Goal: Feedback & Contribution: Submit feedback/report problem

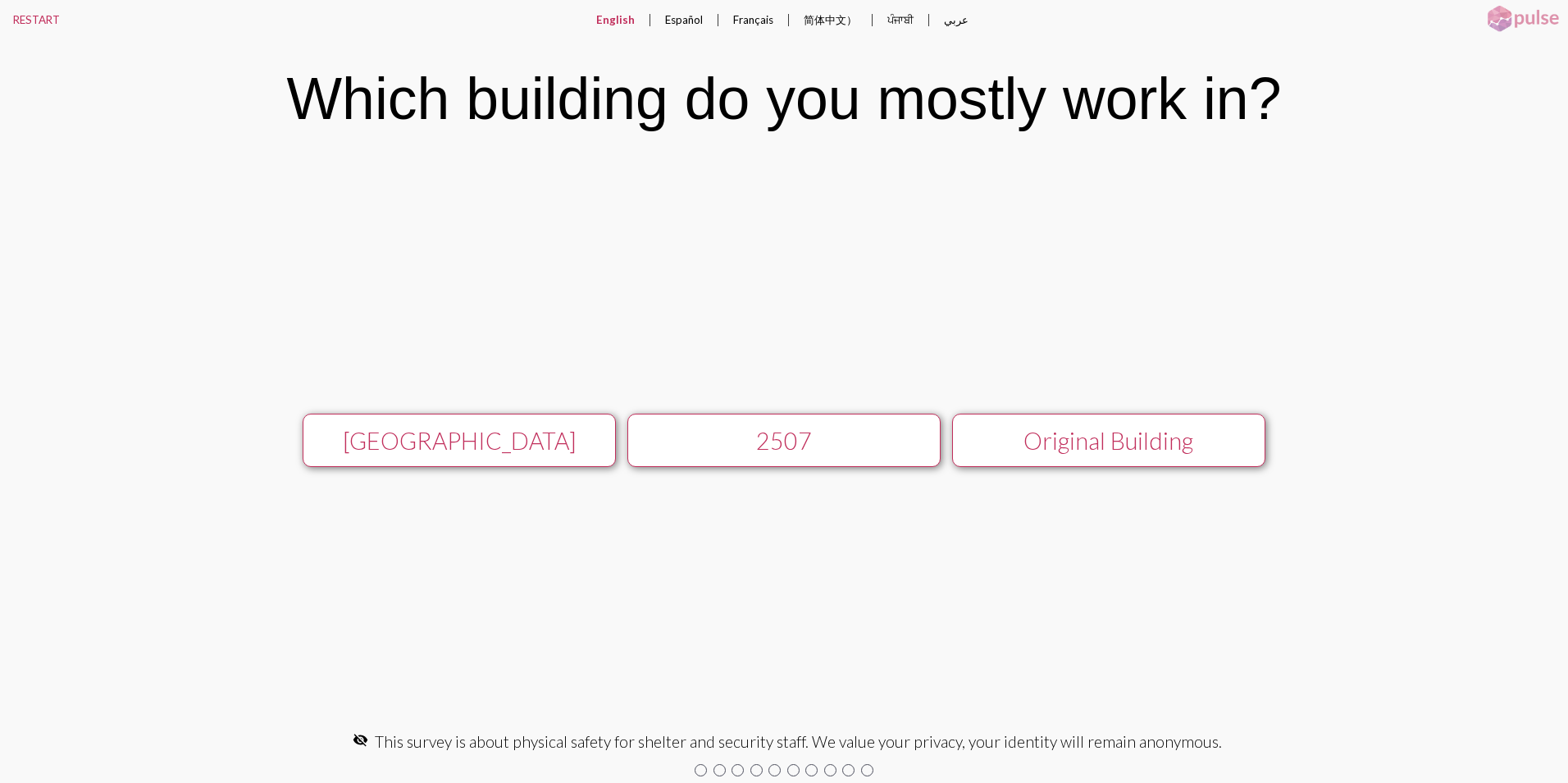
click at [471, 439] on div "[GEOGRAPHIC_DATA]" at bounding box center [459, 440] width 280 height 28
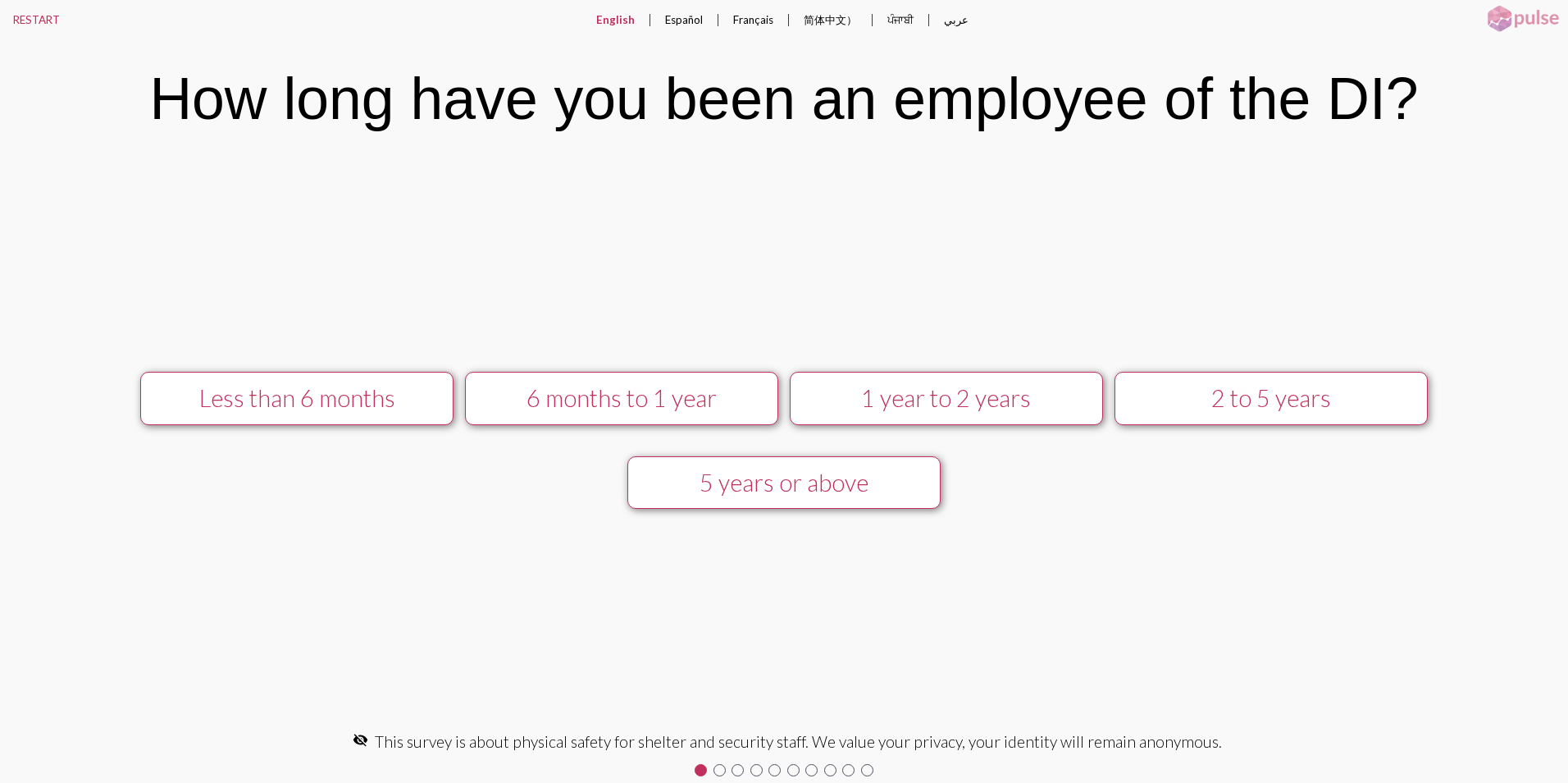
click at [952, 397] on div "1 year to 2 years" at bounding box center [945, 397] width 280 height 28
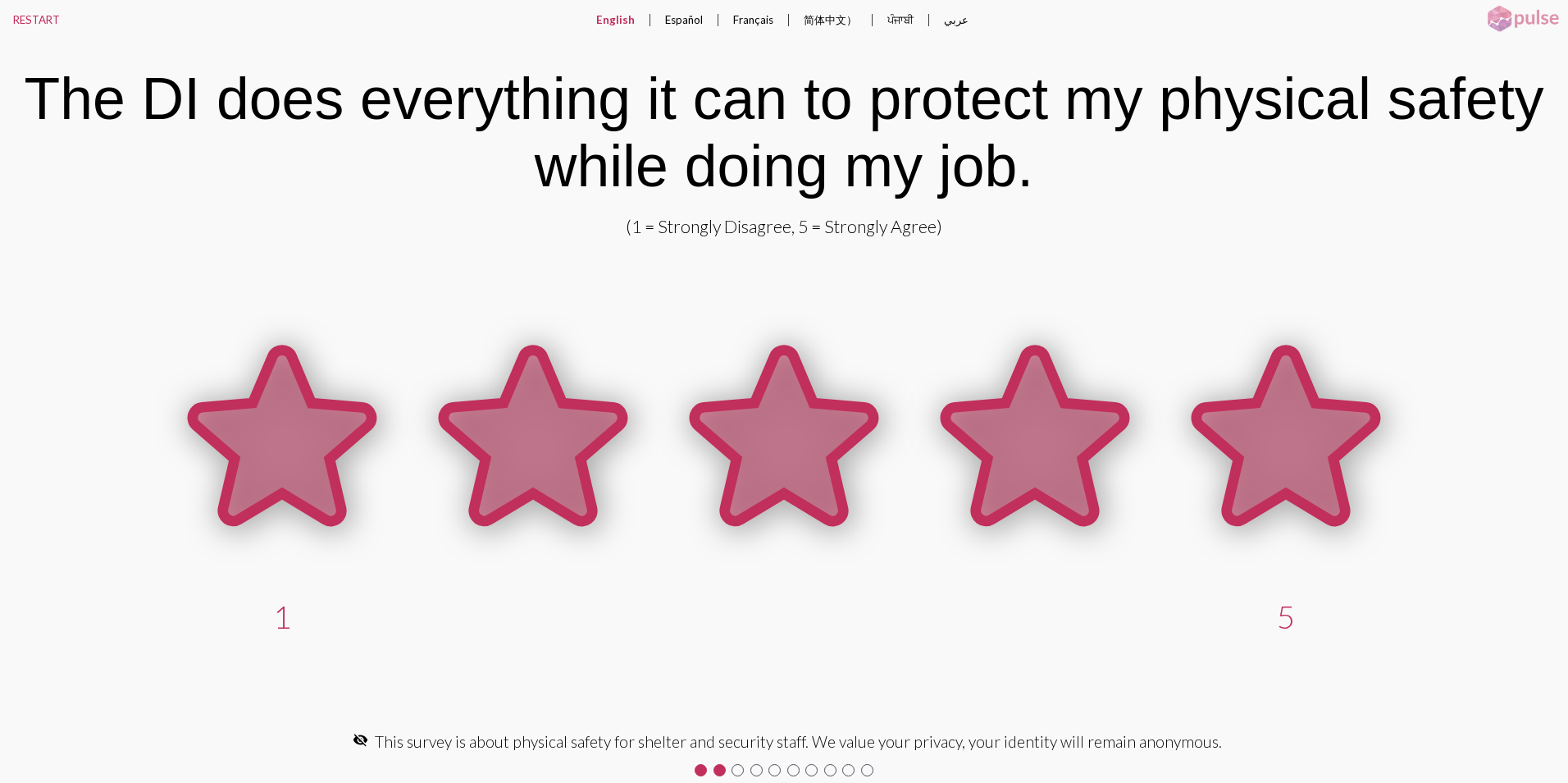
click at [1289, 453] on icon at bounding box center [1285, 435] width 179 height 170
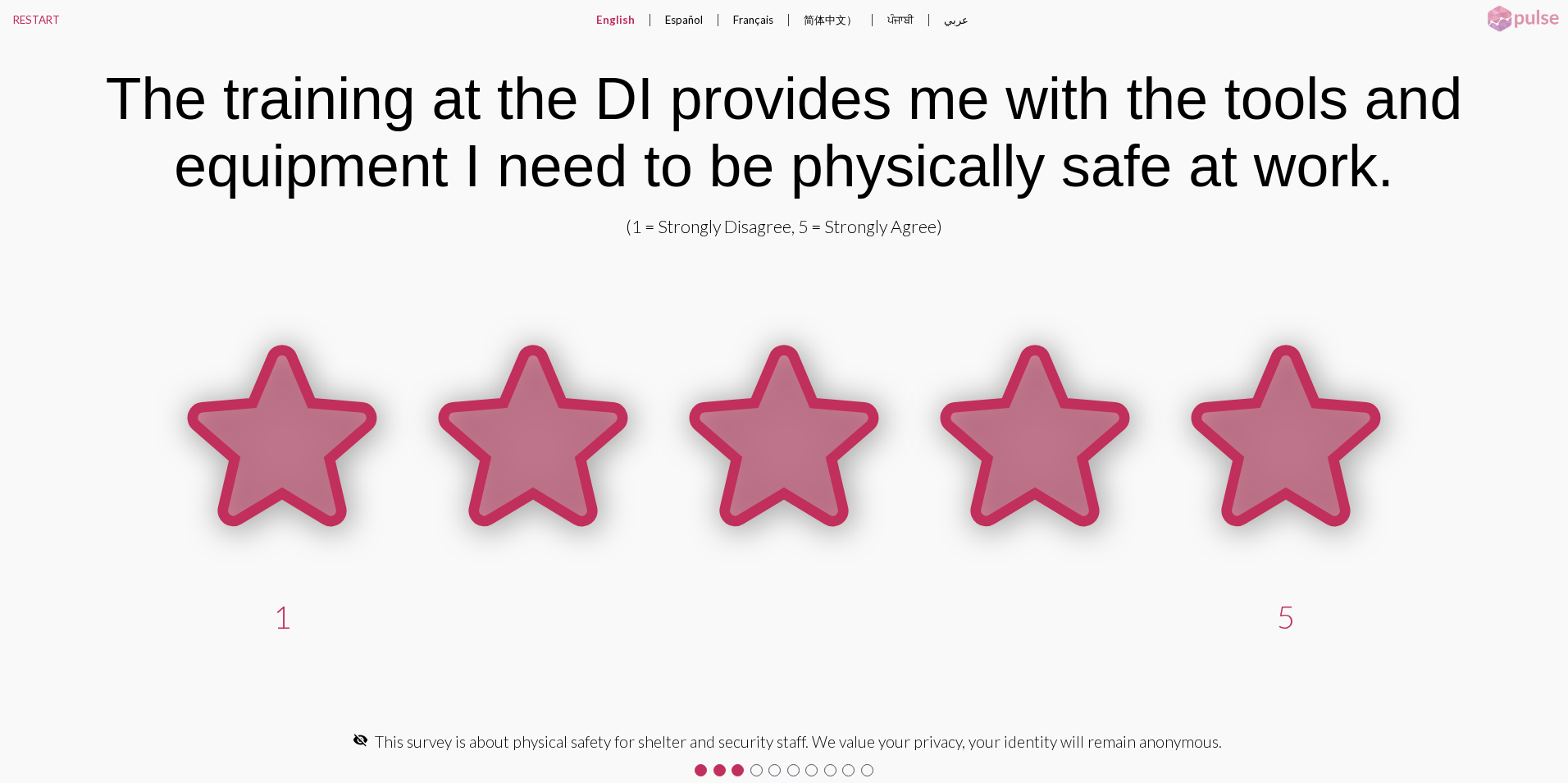
click at [1268, 419] on icon at bounding box center [1285, 435] width 179 height 170
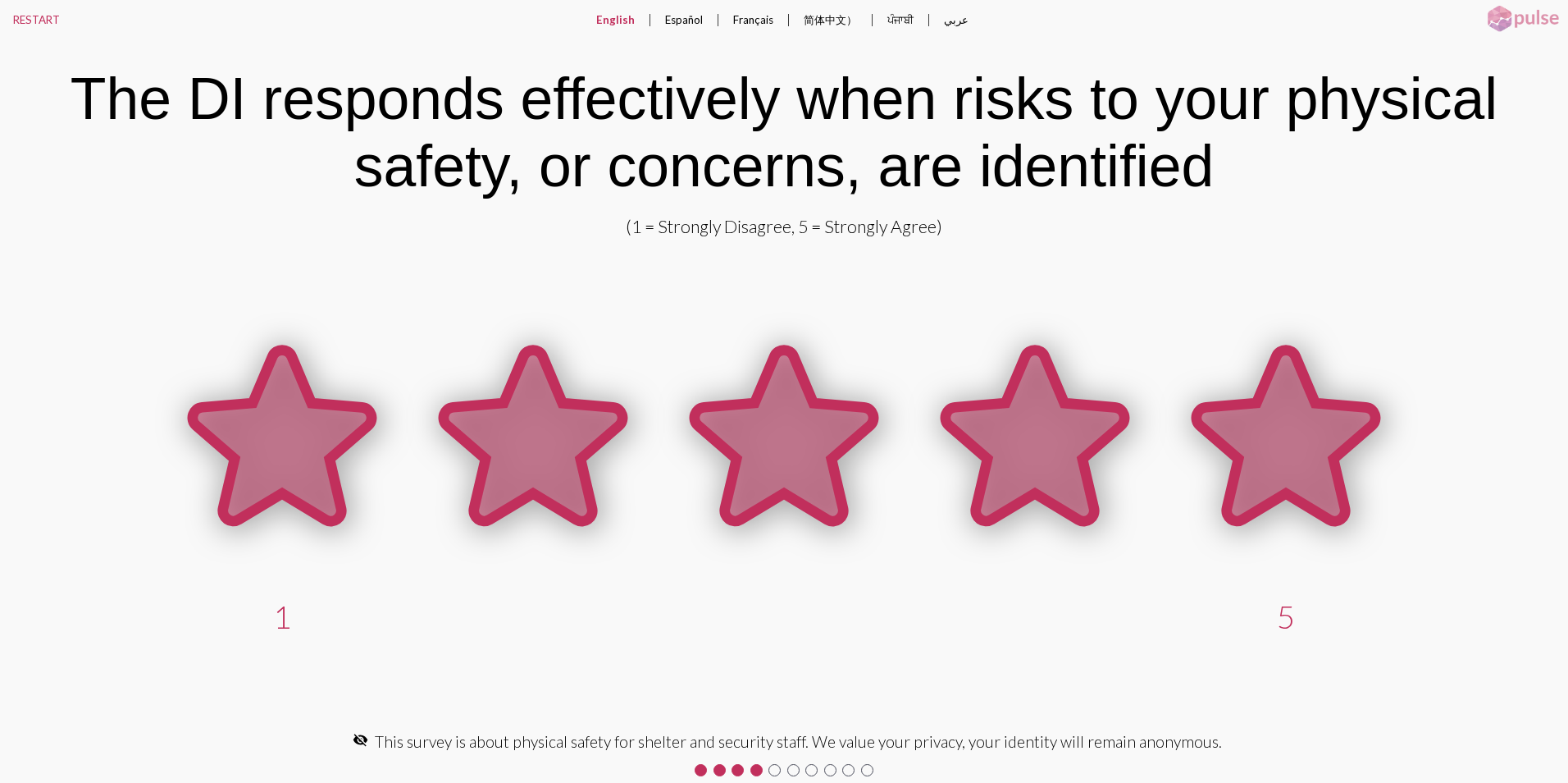
click at [1270, 416] on icon at bounding box center [1285, 435] width 179 height 170
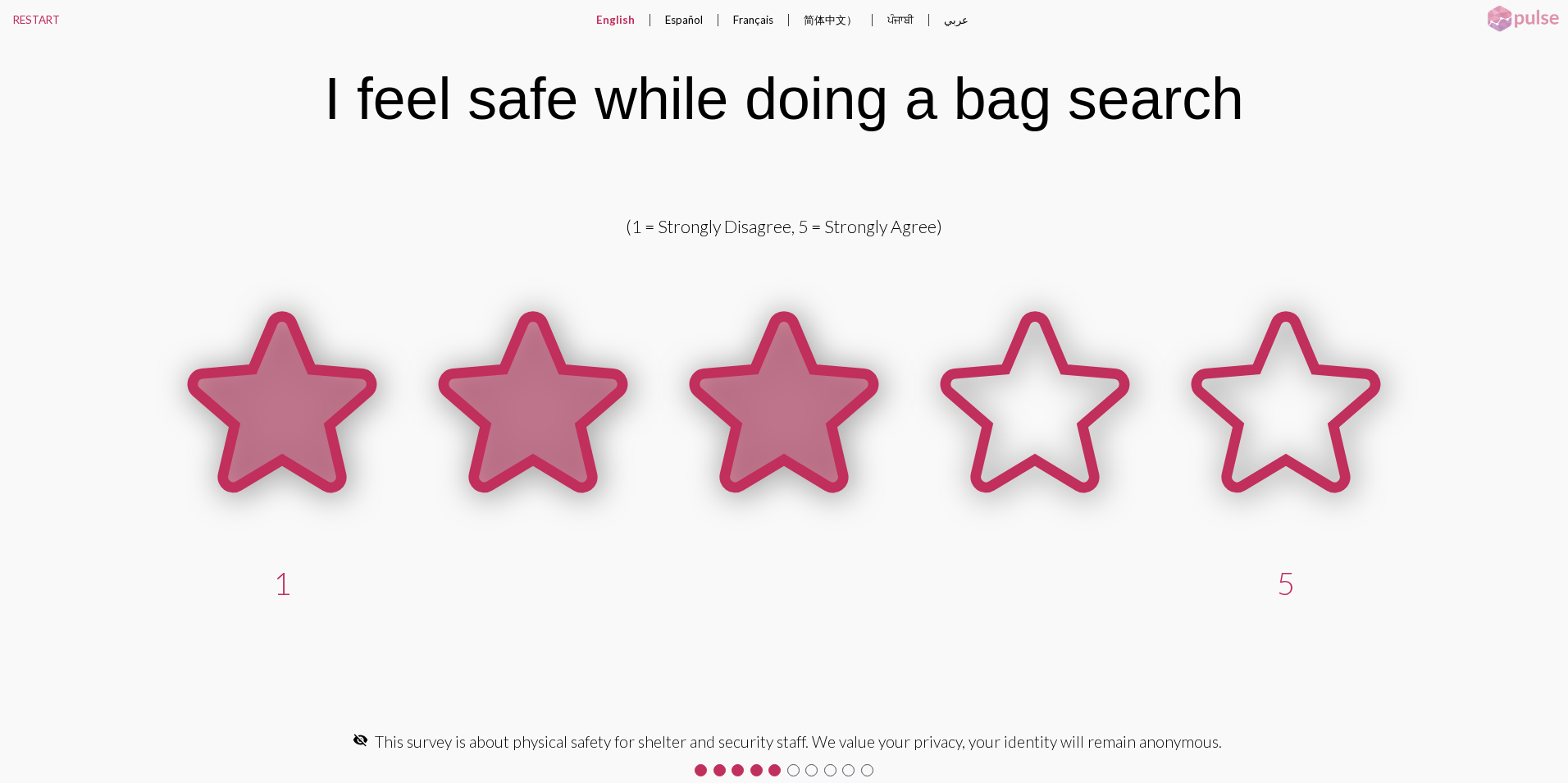
click at [796, 439] on icon at bounding box center [784, 402] width 179 height 170
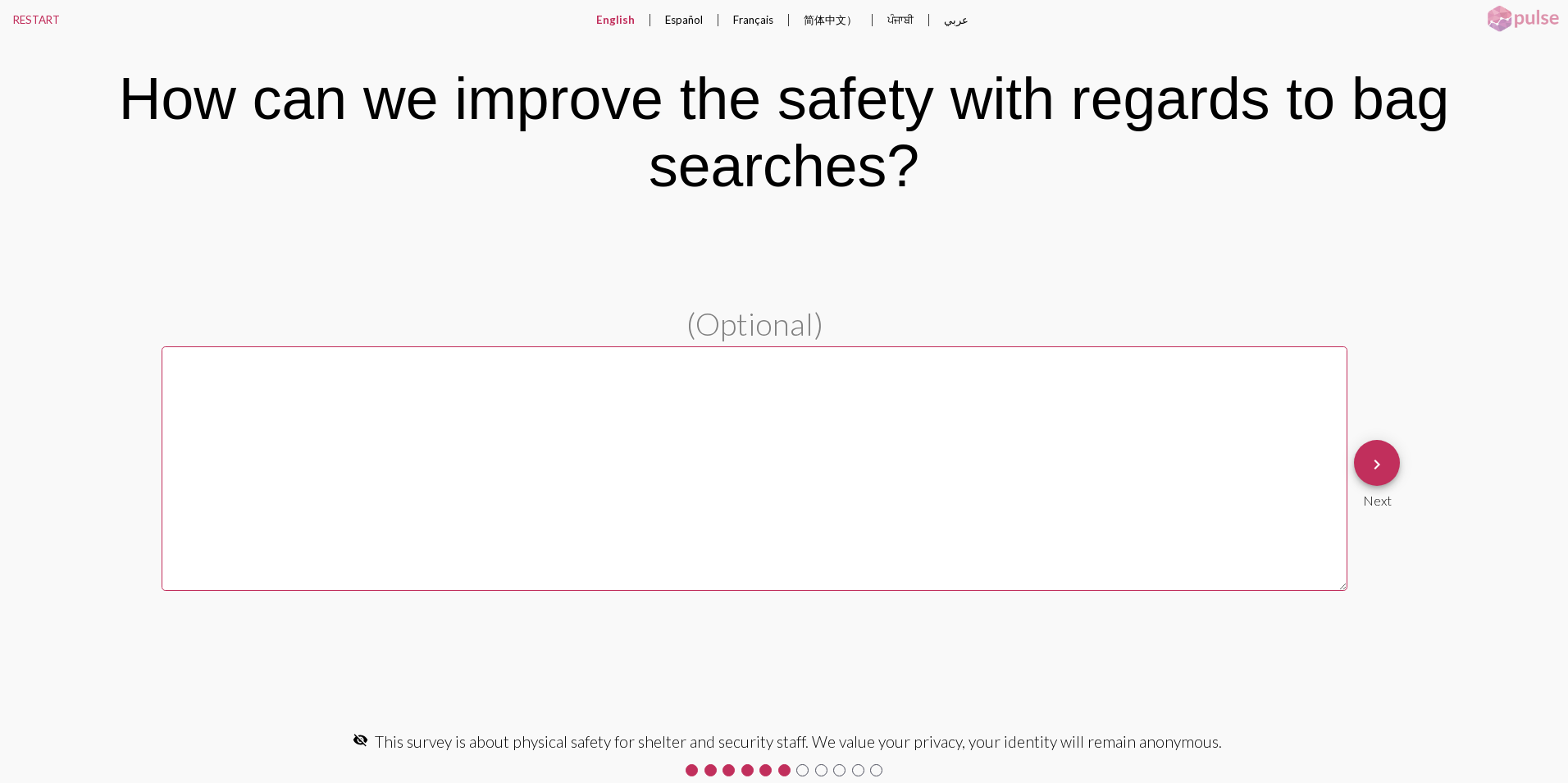
click at [319, 373] on textarea at bounding box center [754, 468] width 1186 height 244
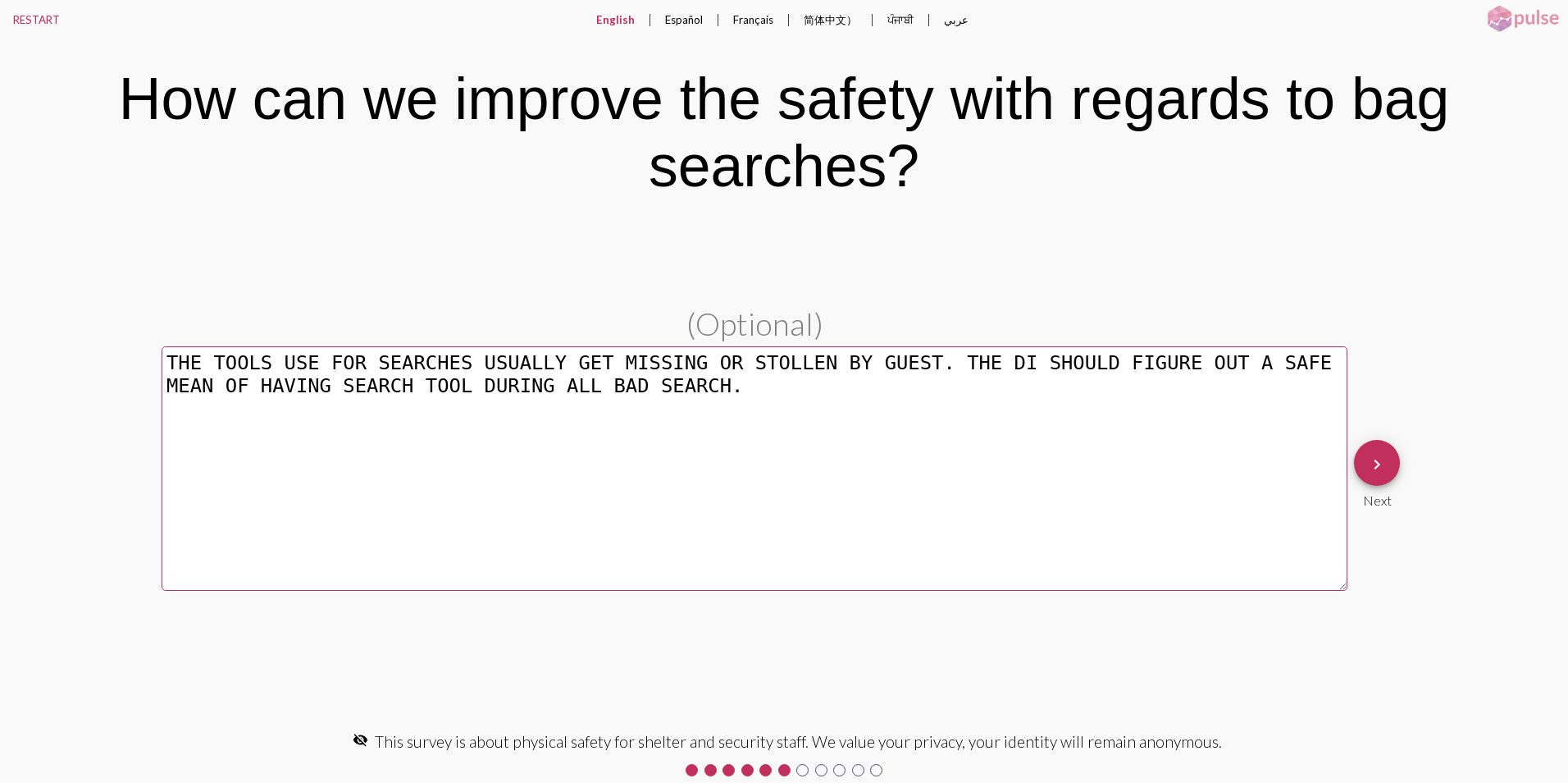
type textarea "THE TOOLS USE FOR SEARCHES USUALLY GET MISSING OR STOLLEN BY GUEST. THE DI SHOU…"
click at [1379, 465] on mat-icon "keyboard_arrow_right" at bounding box center [1376, 464] width 20 height 20
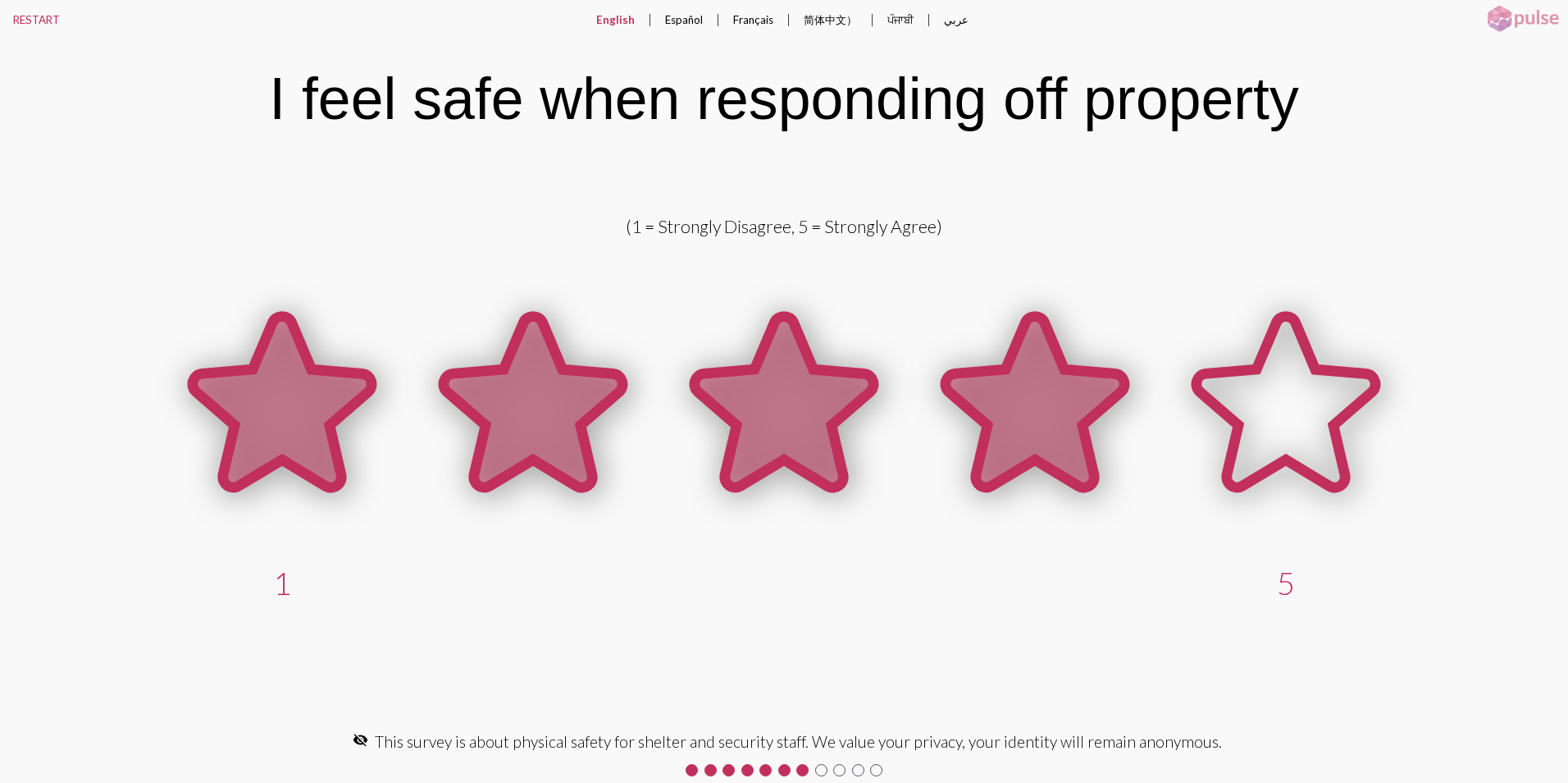
click at [1023, 400] on icon at bounding box center [1034, 402] width 179 height 170
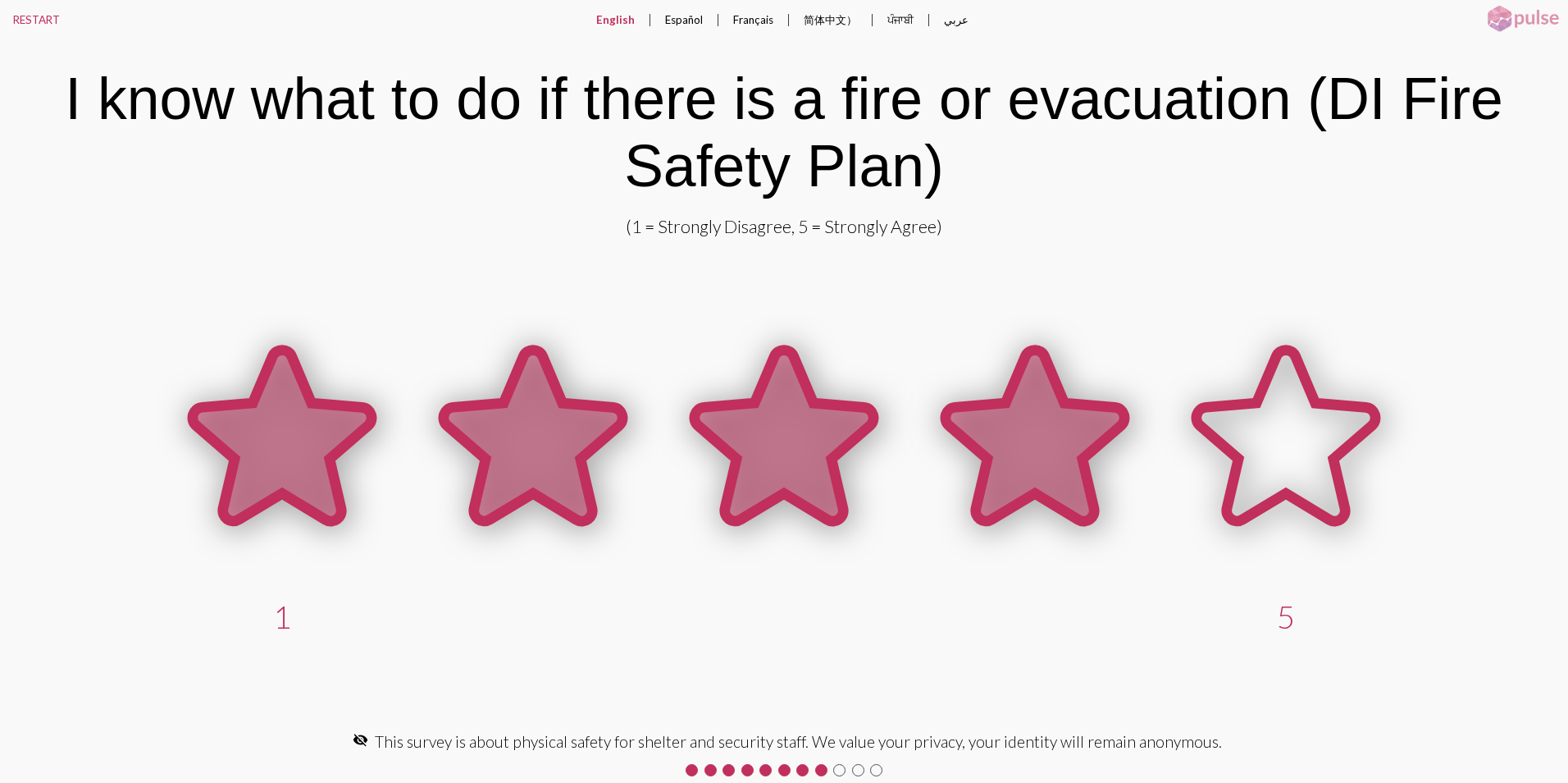
click at [1045, 447] on icon at bounding box center [1034, 435] width 179 height 170
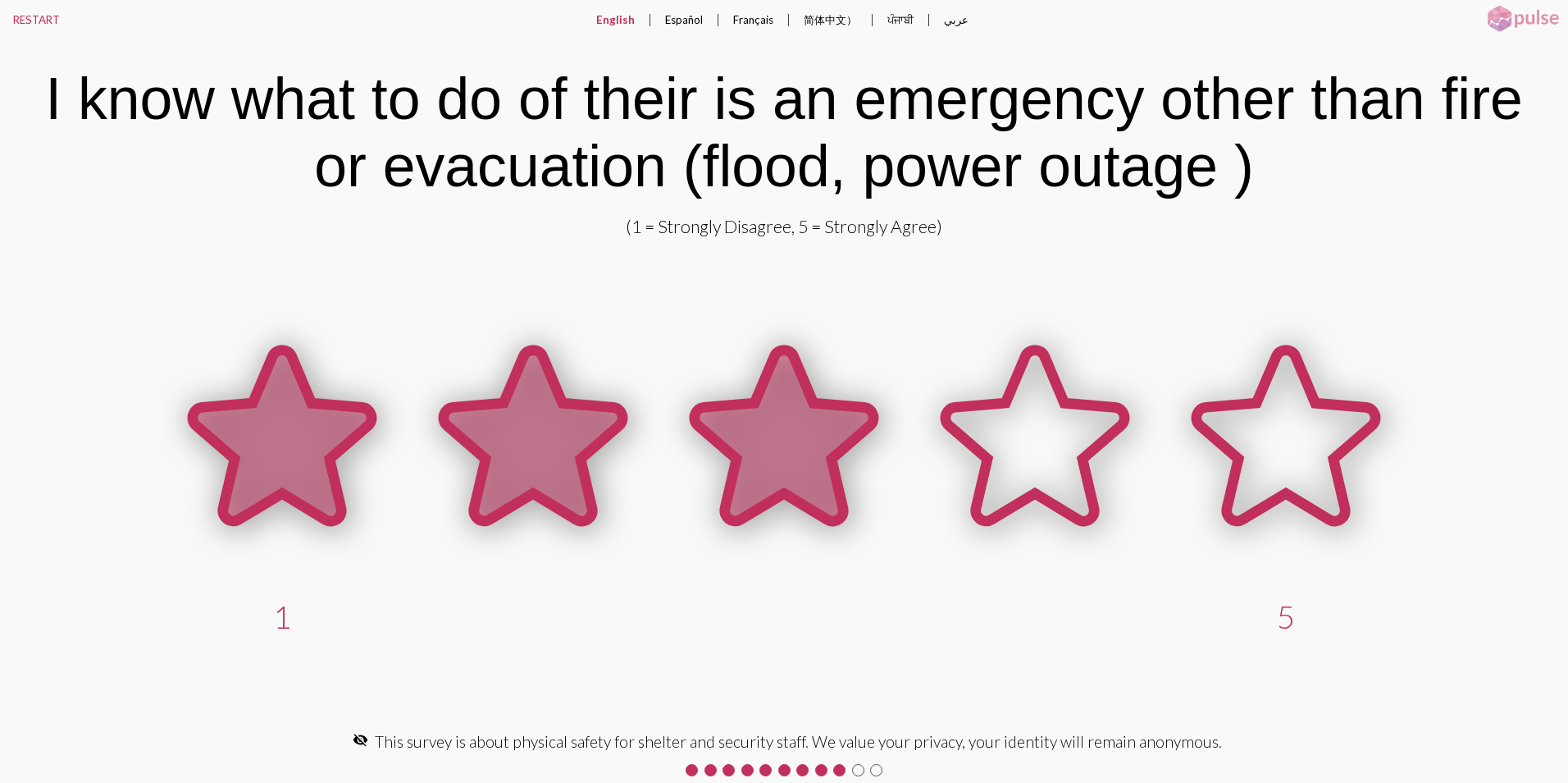
click at [832, 445] on icon at bounding box center [784, 435] width 179 height 170
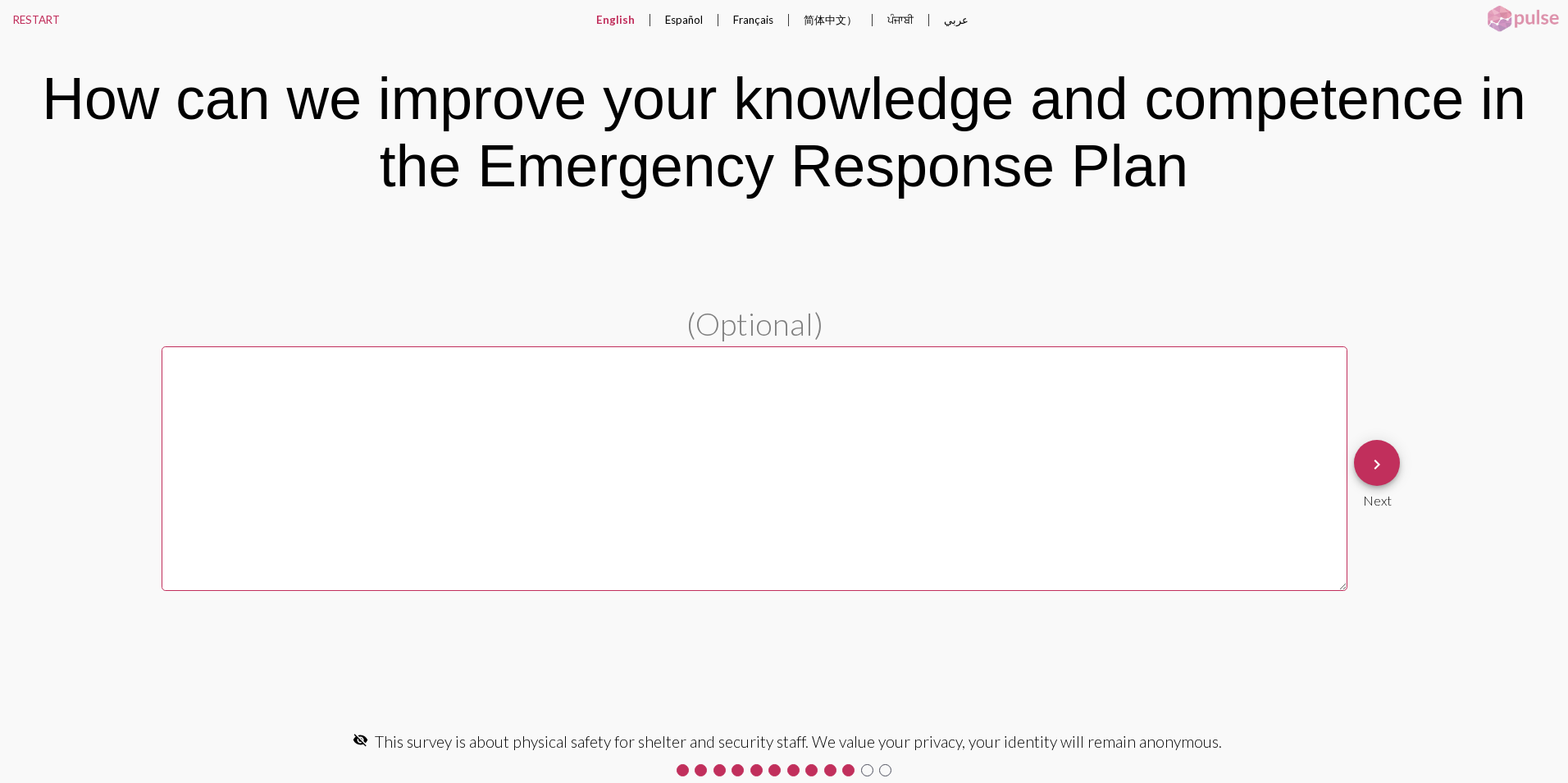
click at [605, 358] on textarea at bounding box center [754, 468] width 1186 height 244
type textarea "MORE TRAINING AND PRATICE ON FIRE PLAN."
click at [1391, 459] on button "keyboard_arrow_right" at bounding box center [1377, 463] width 46 height 46
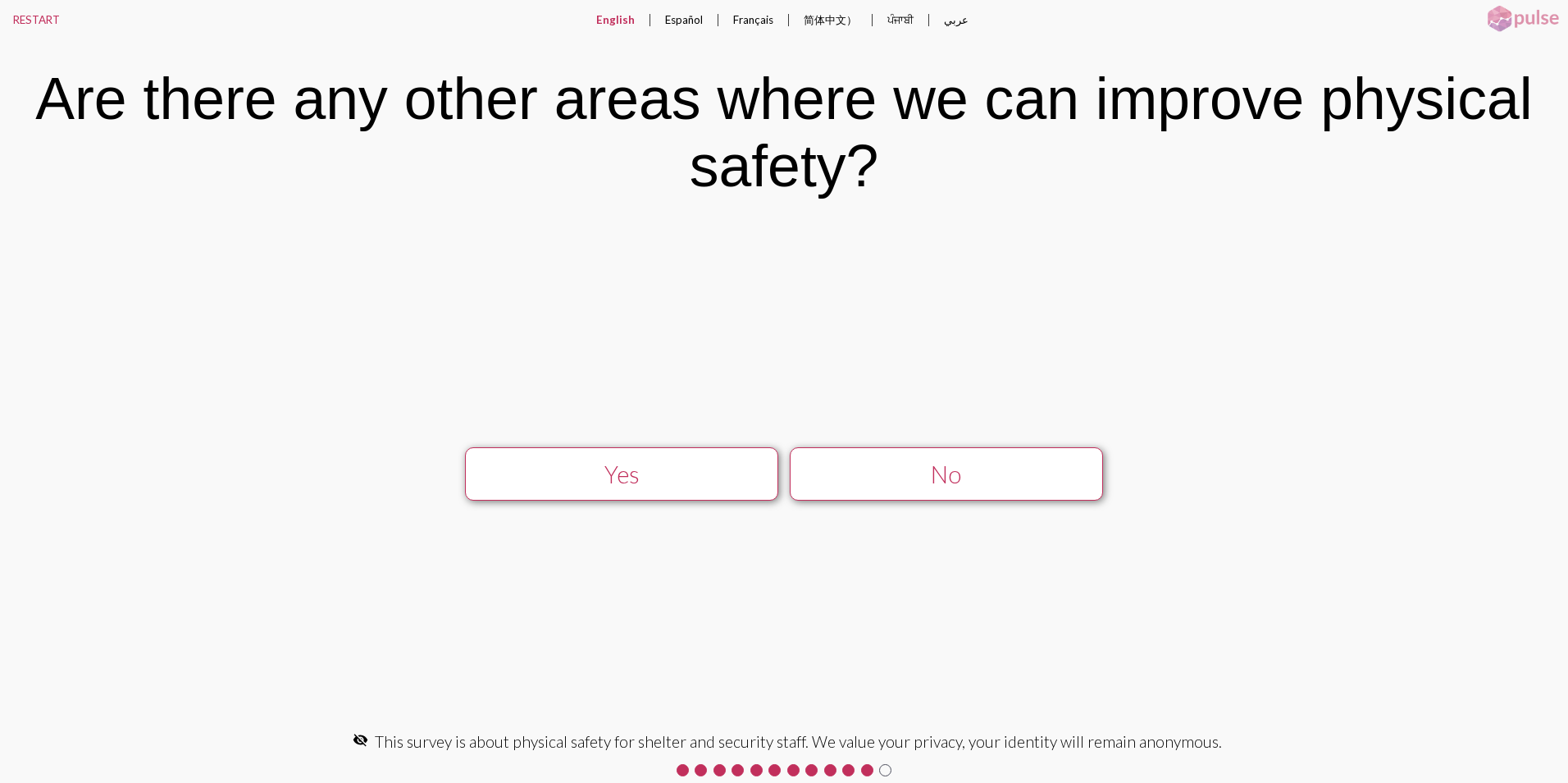
click at [969, 483] on div "No" at bounding box center [945, 474] width 280 height 28
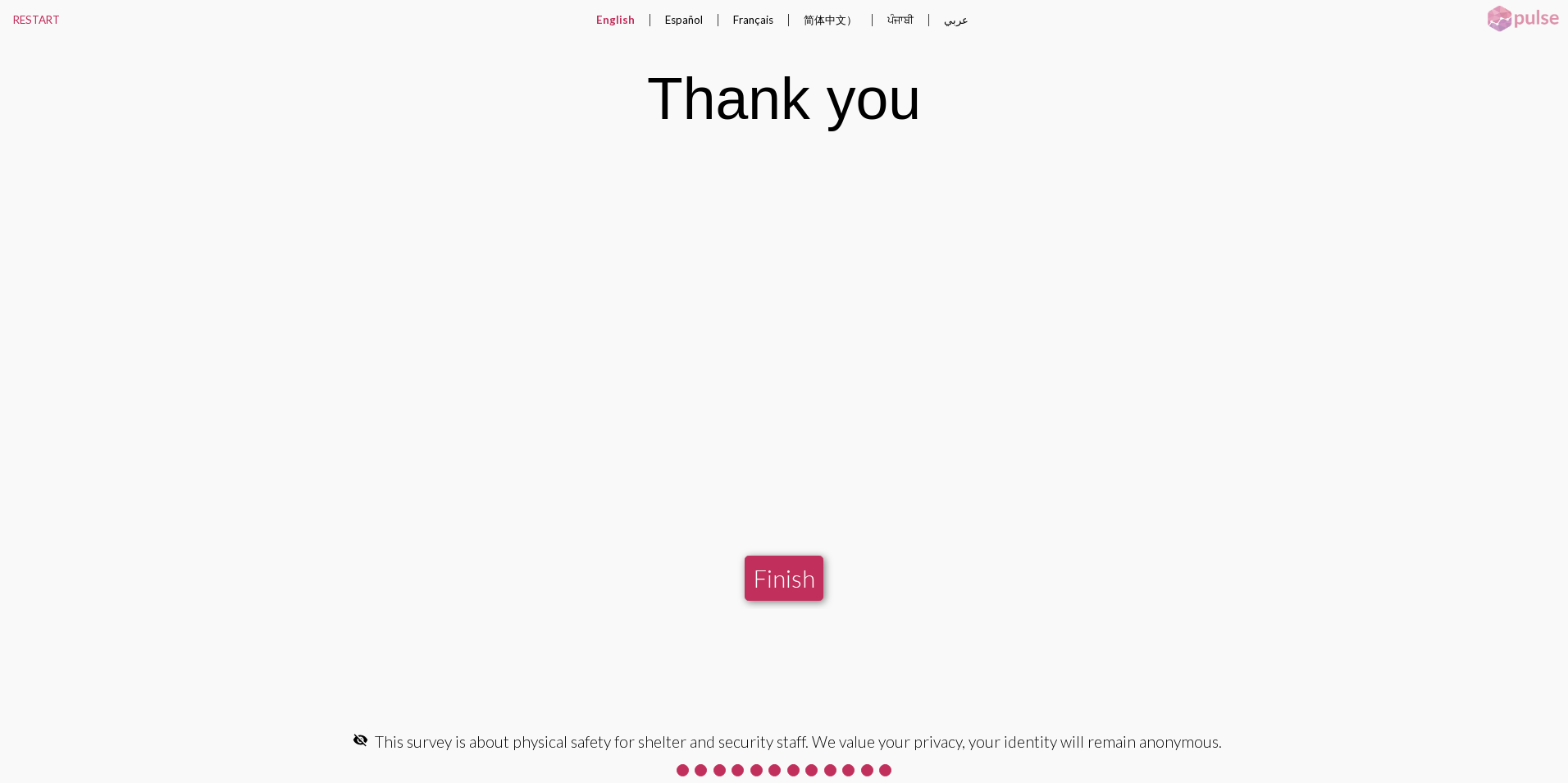
click at [784, 573] on button "Finish" at bounding box center [784, 577] width 79 height 45
